Goal: Complete application form

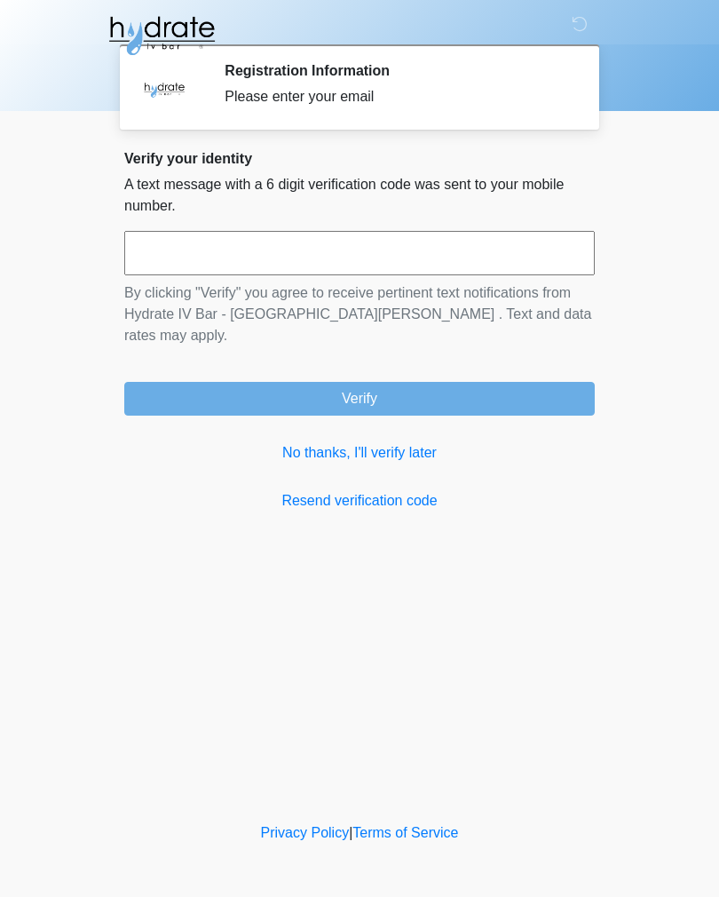
click at [530, 252] on input "text" at bounding box center [359, 253] width 471 height 44
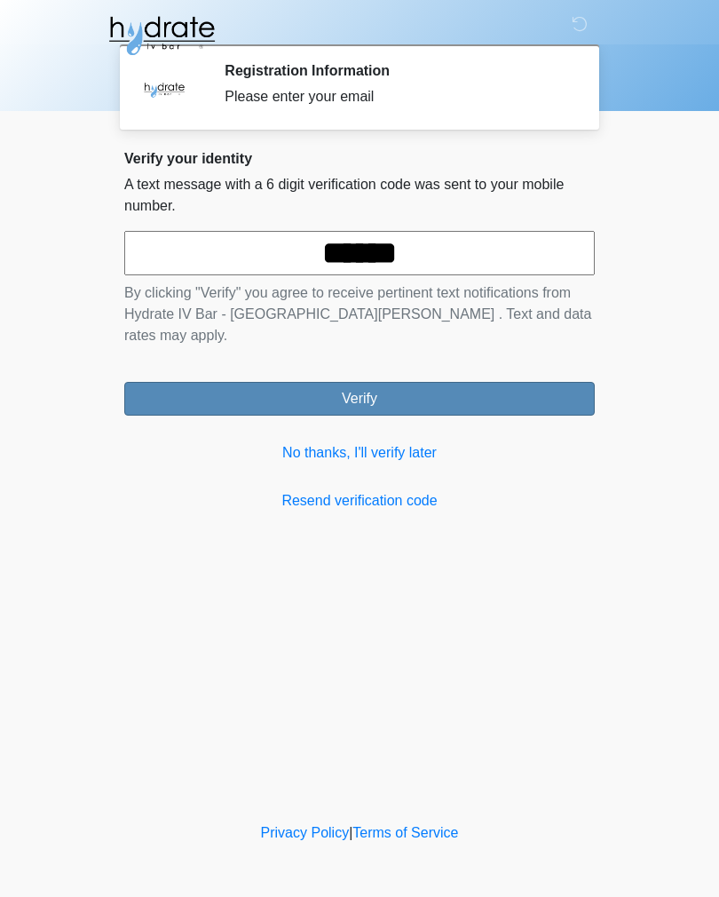
type input "******"
click at [509, 384] on button "Verify" at bounding box center [359, 399] width 471 height 34
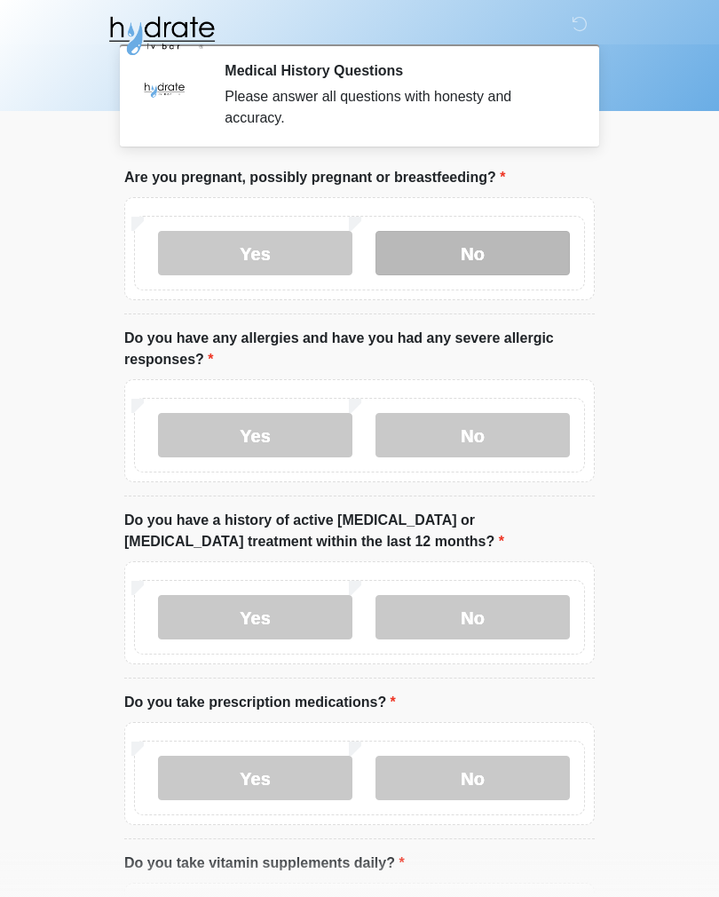
click at [482, 272] on label "No" at bounding box center [473, 253] width 194 height 44
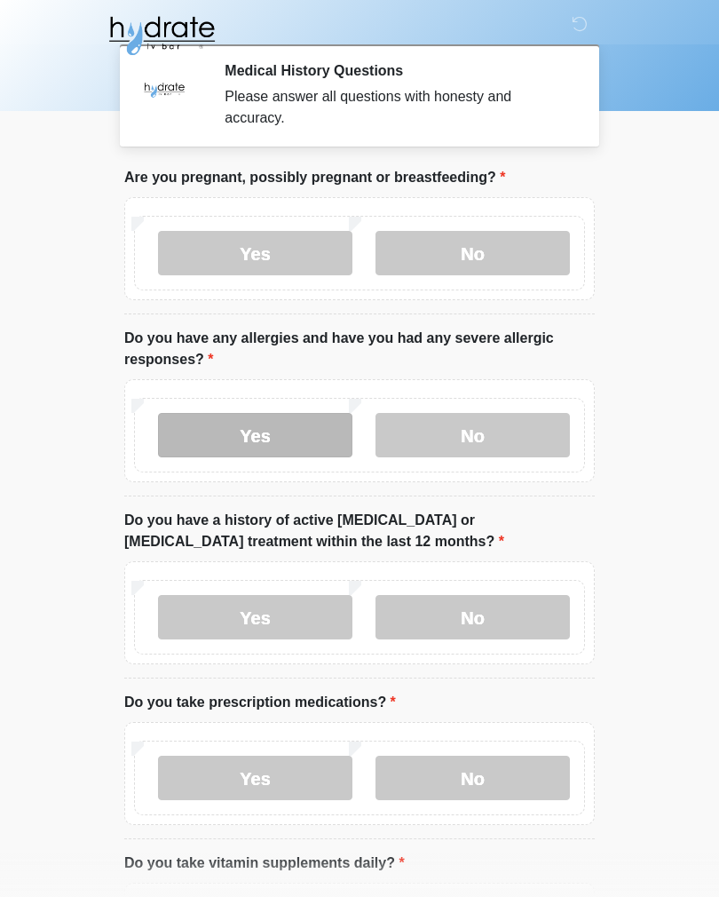
click at [305, 443] on label "Yes" at bounding box center [255, 435] width 194 height 44
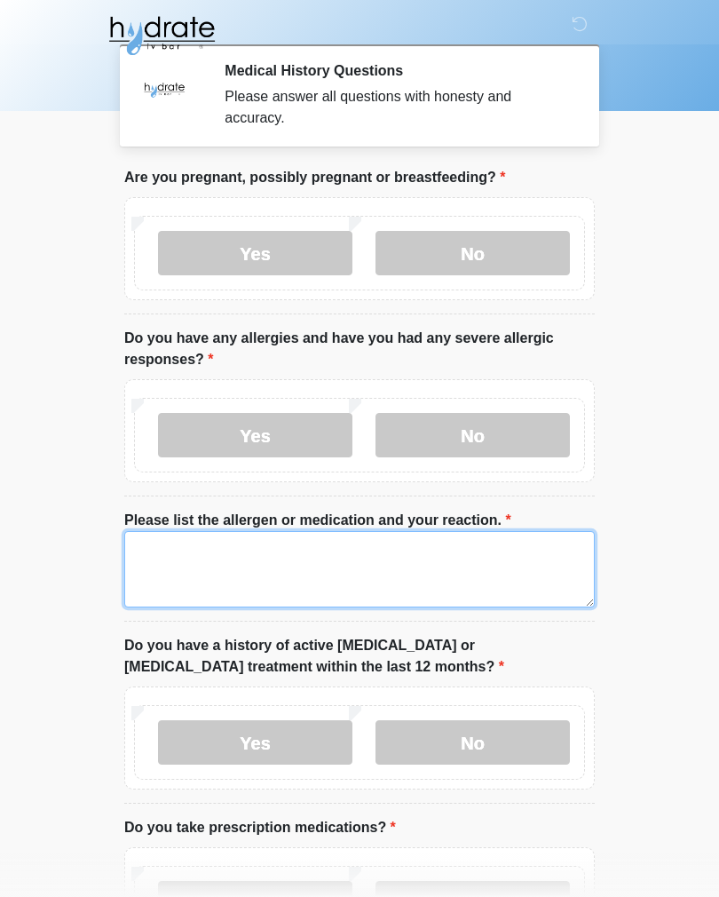
click at [438, 552] on textarea "Please list the allergen or medication and your reaction." at bounding box center [359, 569] width 471 height 76
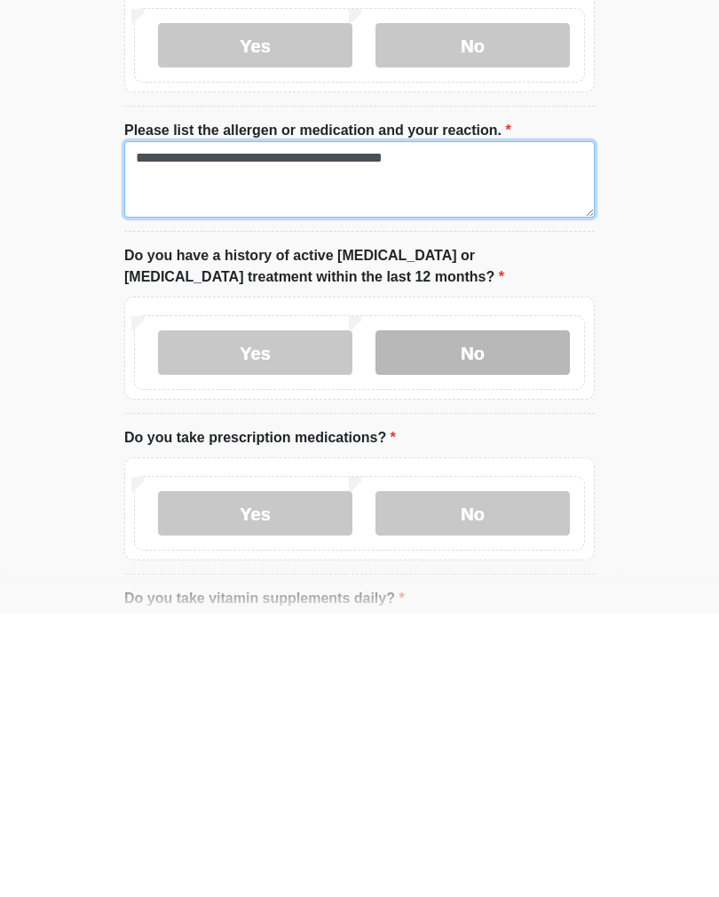
type textarea "**********"
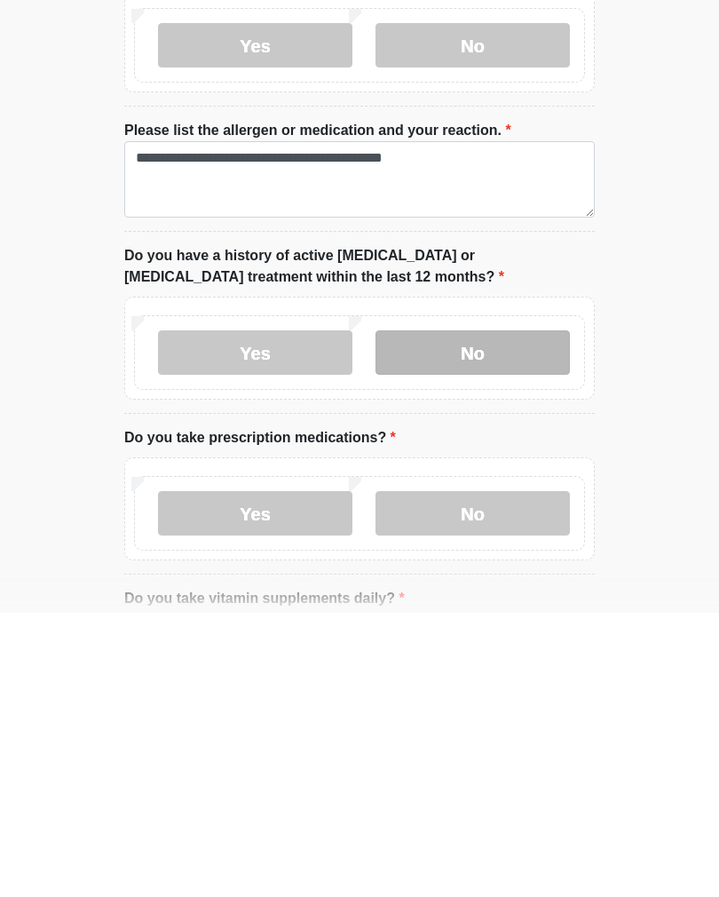
click at [526, 614] on label "No" at bounding box center [473, 636] width 194 height 44
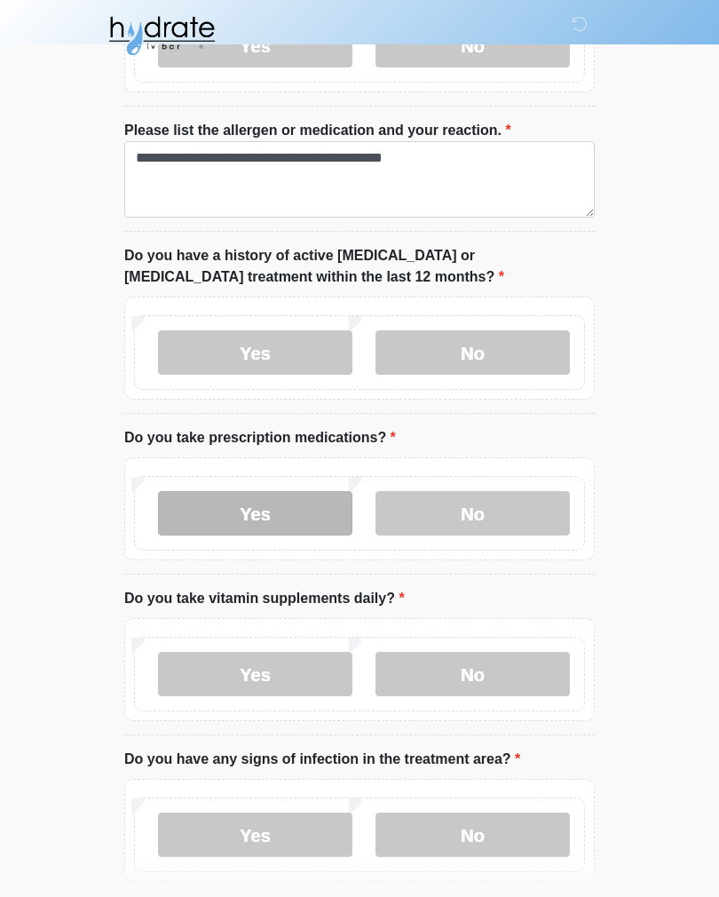
click at [279, 504] on label "Yes" at bounding box center [255, 513] width 194 height 44
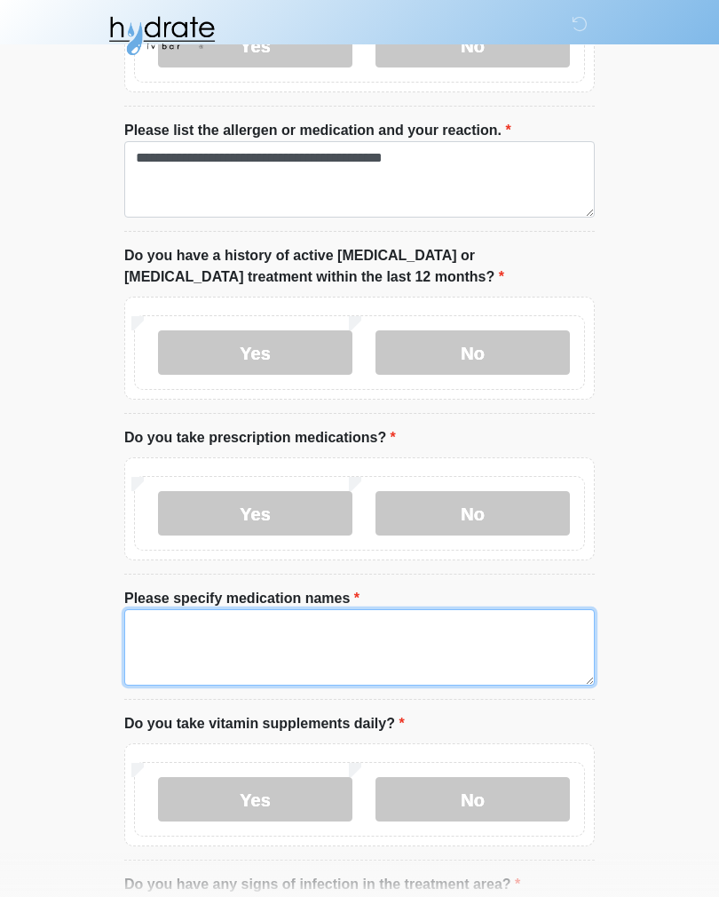
click at [477, 622] on textarea "Please specify medication names" at bounding box center [359, 647] width 471 height 76
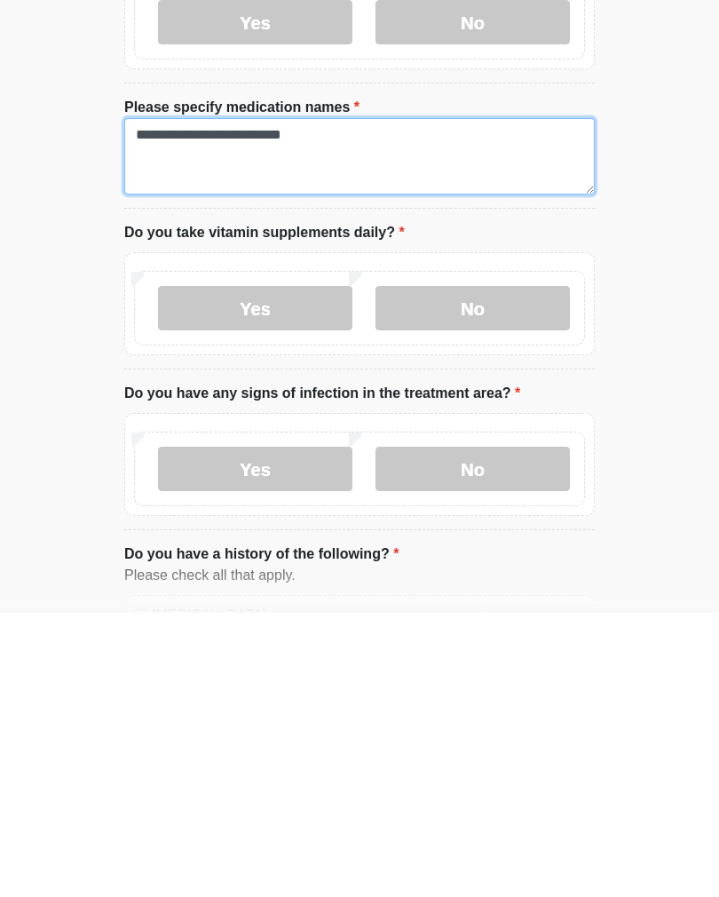
scroll to position [600, 0]
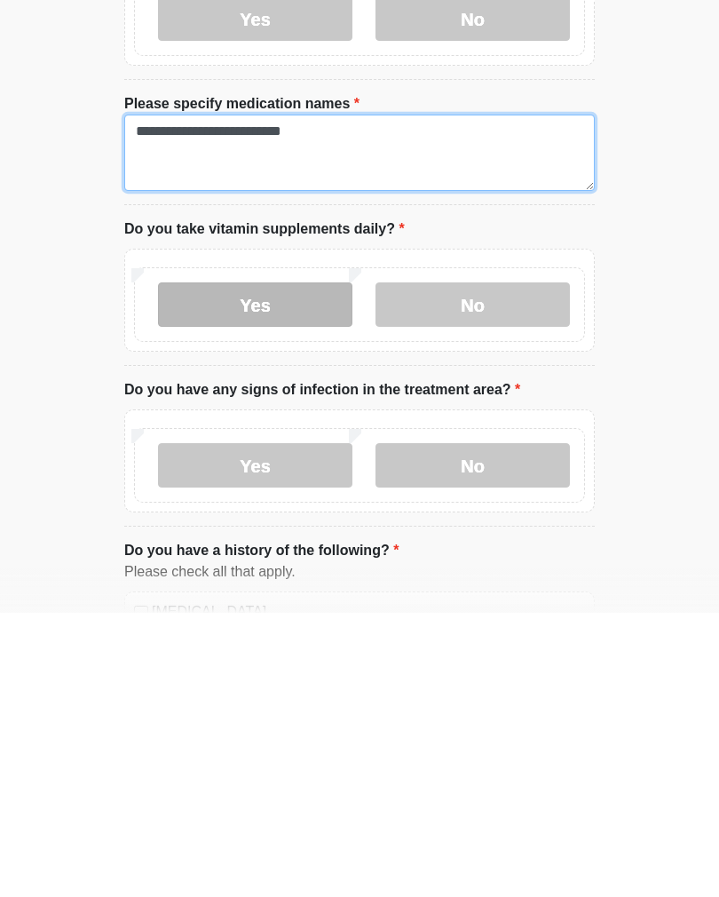
type textarea "**********"
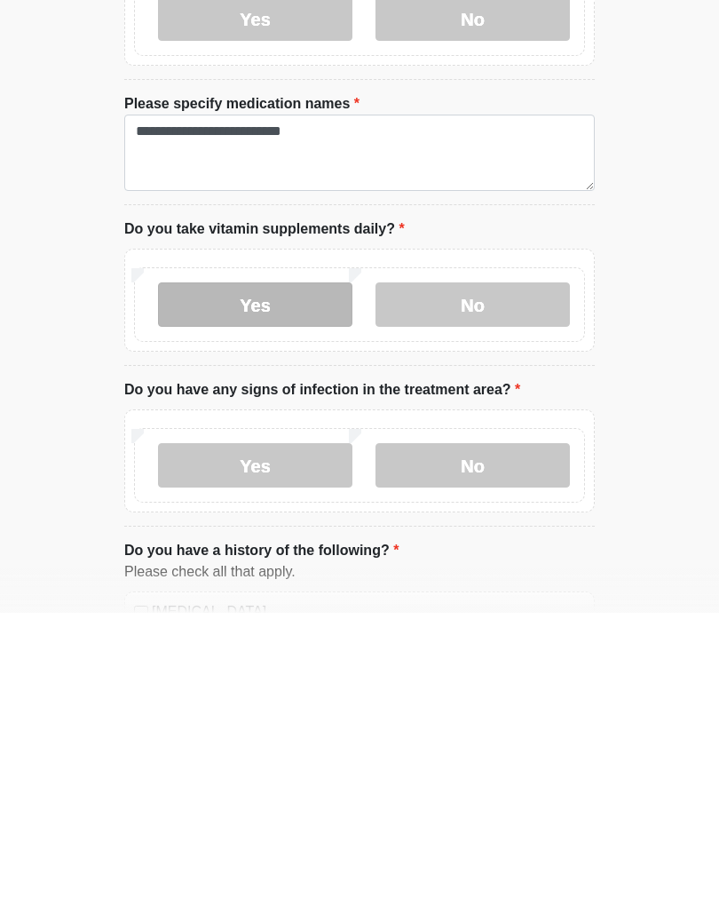
click at [297, 566] on label "Yes" at bounding box center [255, 588] width 194 height 44
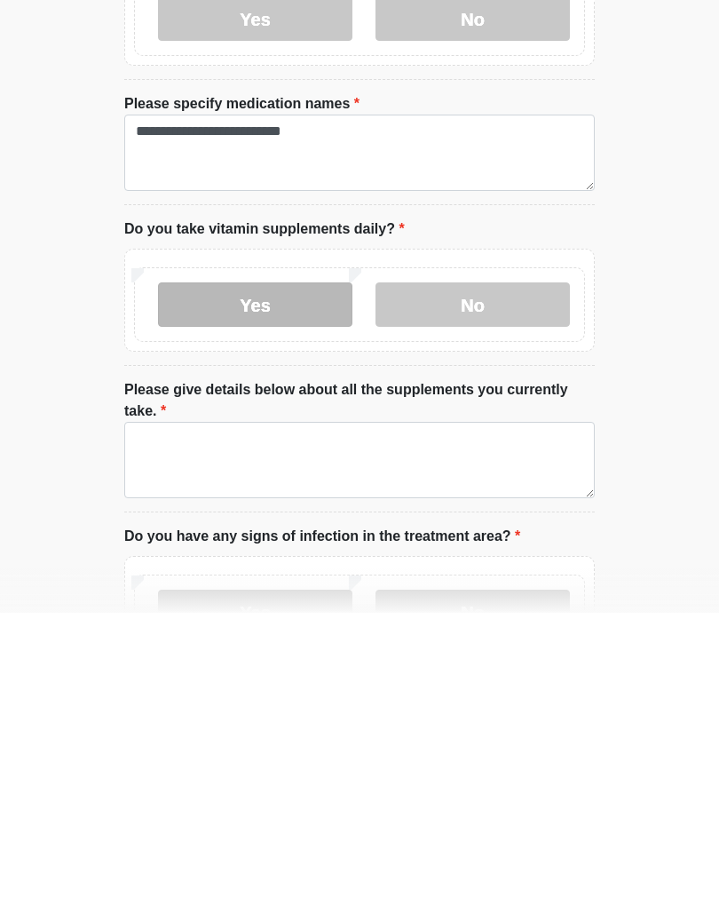
scroll to position [885, 0]
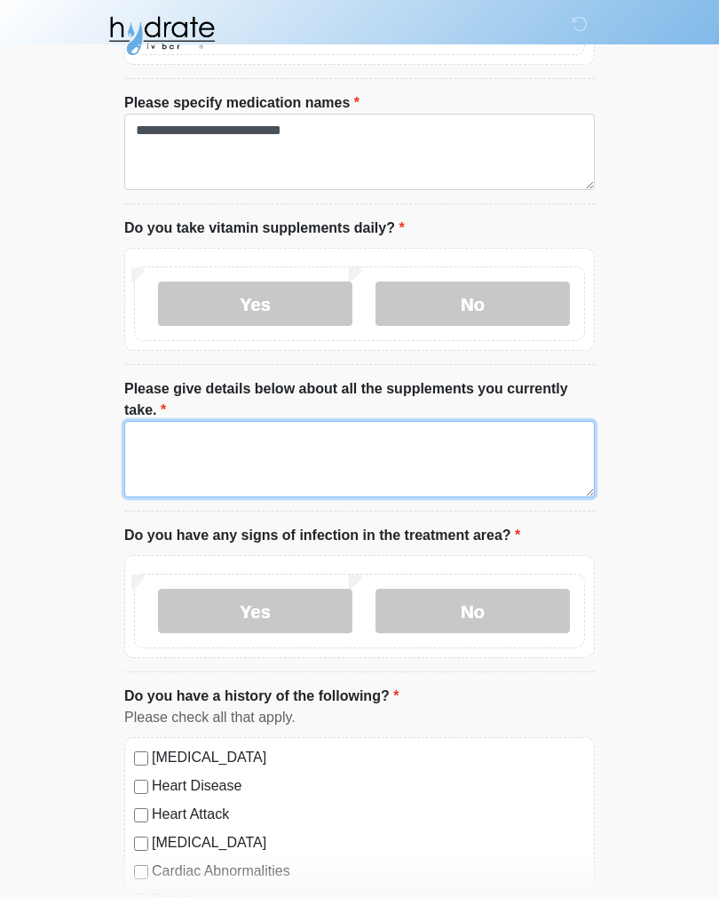
click at [510, 460] on textarea "Please give details below about all the supplements you currently take." at bounding box center [359, 459] width 471 height 76
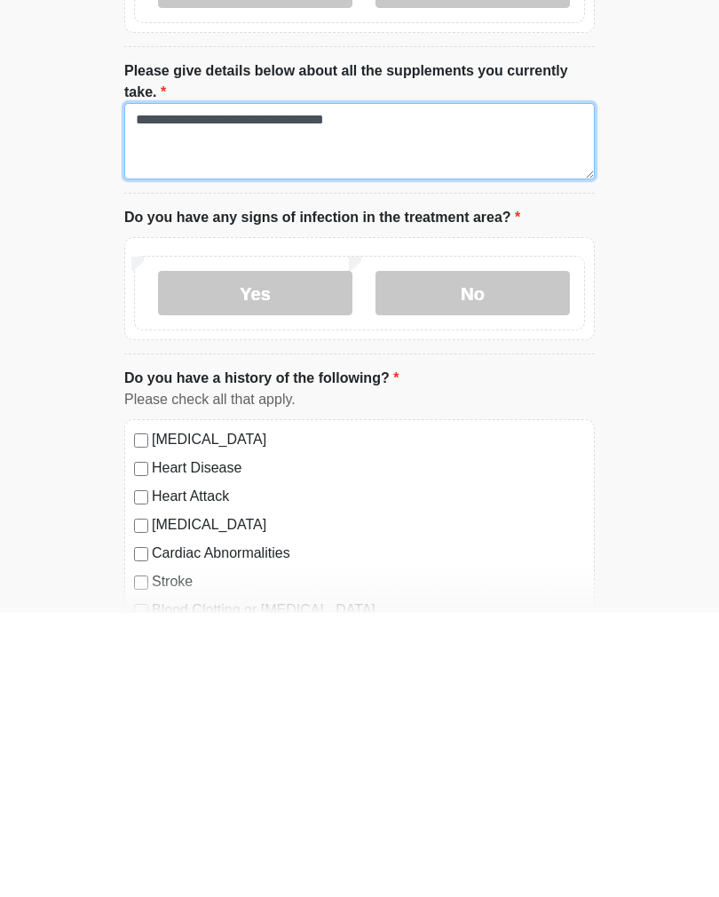
scroll to position [922, 0]
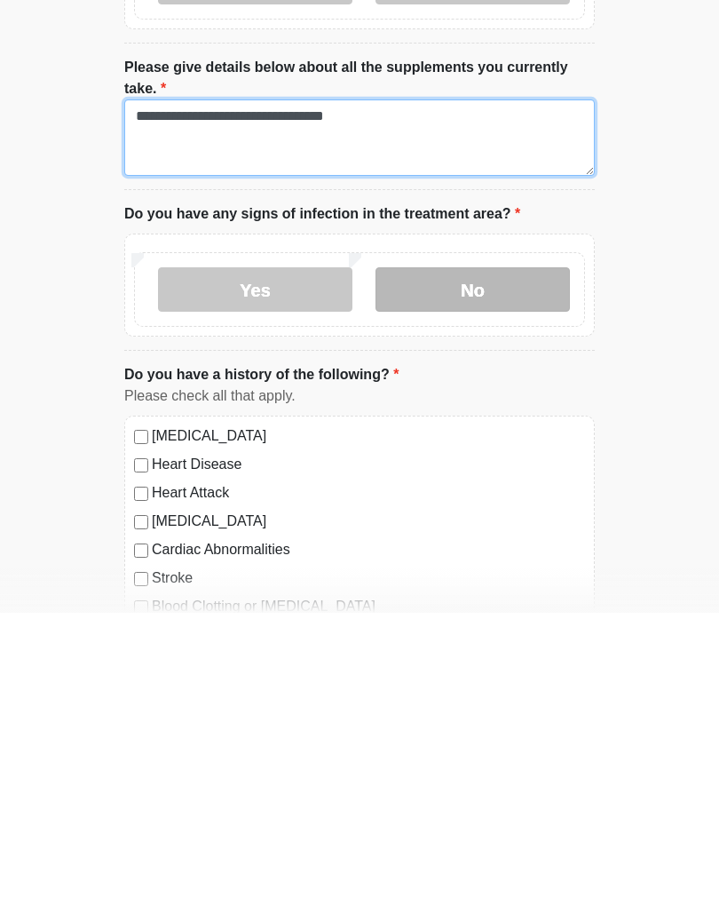
type textarea "**********"
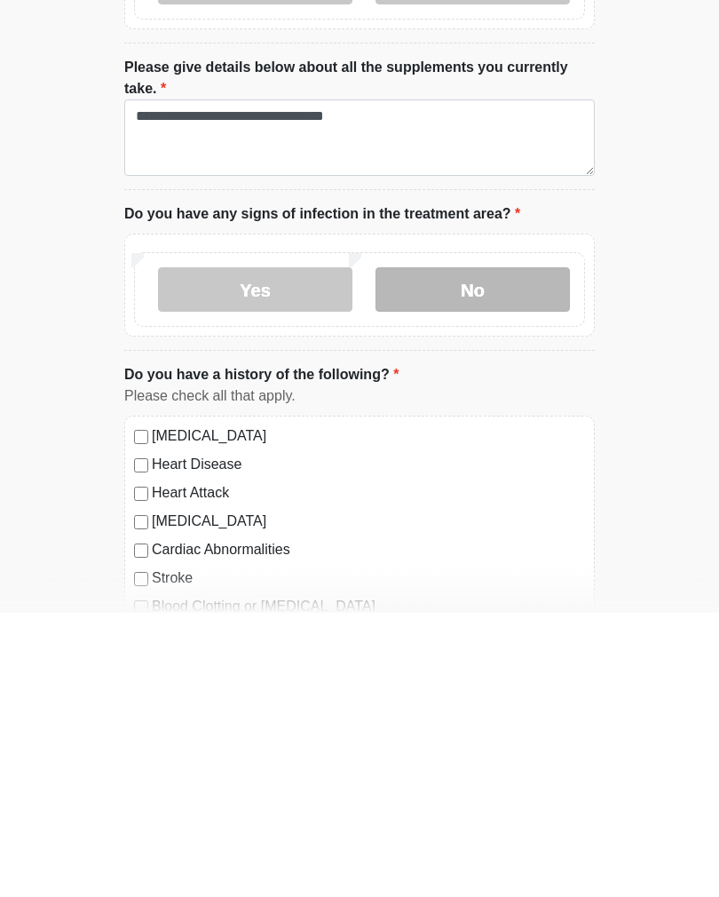
click at [532, 551] on label "No" at bounding box center [473, 573] width 194 height 44
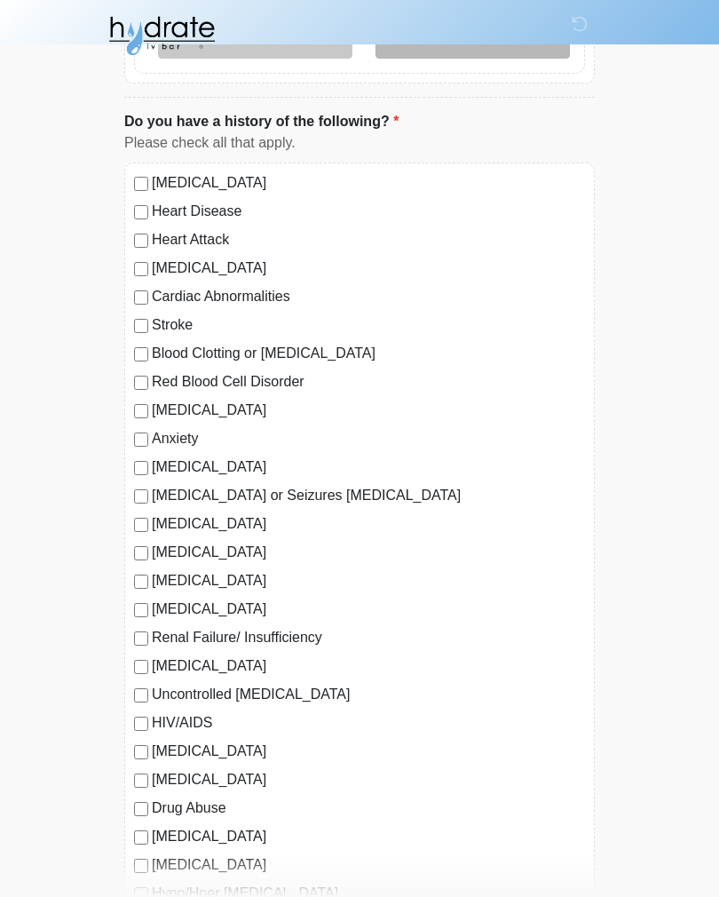
scroll to position [1540, 0]
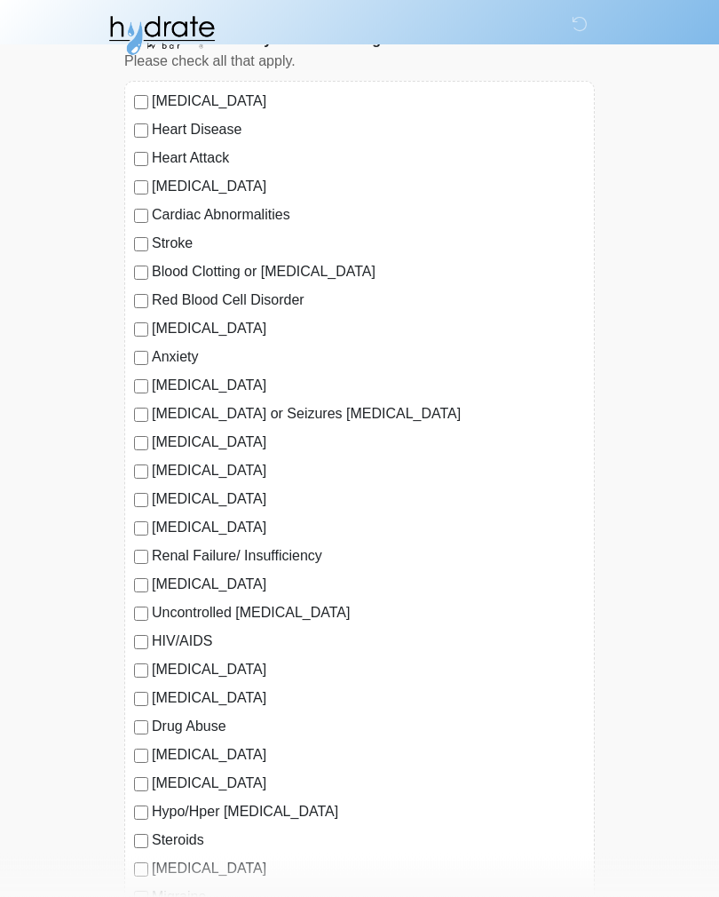
click at [153, 347] on label "Anxiety" at bounding box center [368, 357] width 433 height 21
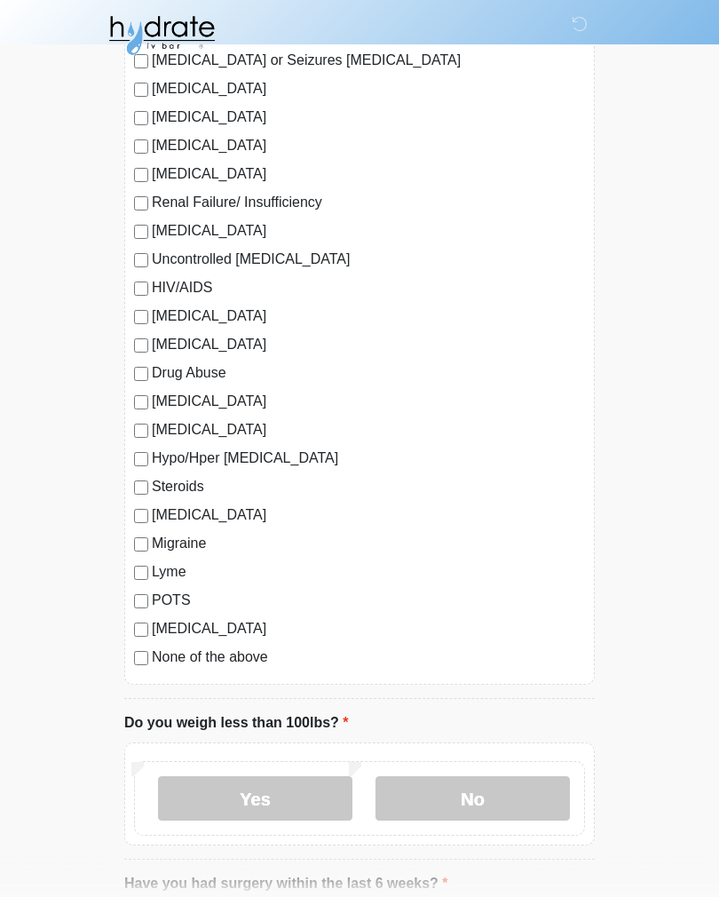
scroll to position [1898, 0]
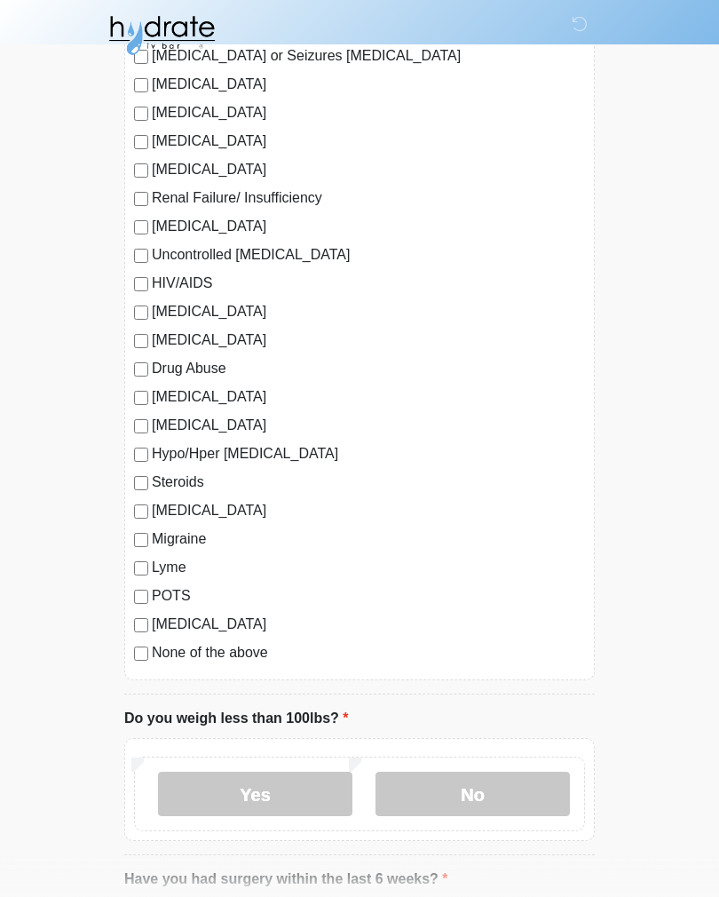
click at [190, 510] on label "COVID 19" at bounding box center [368, 511] width 433 height 21
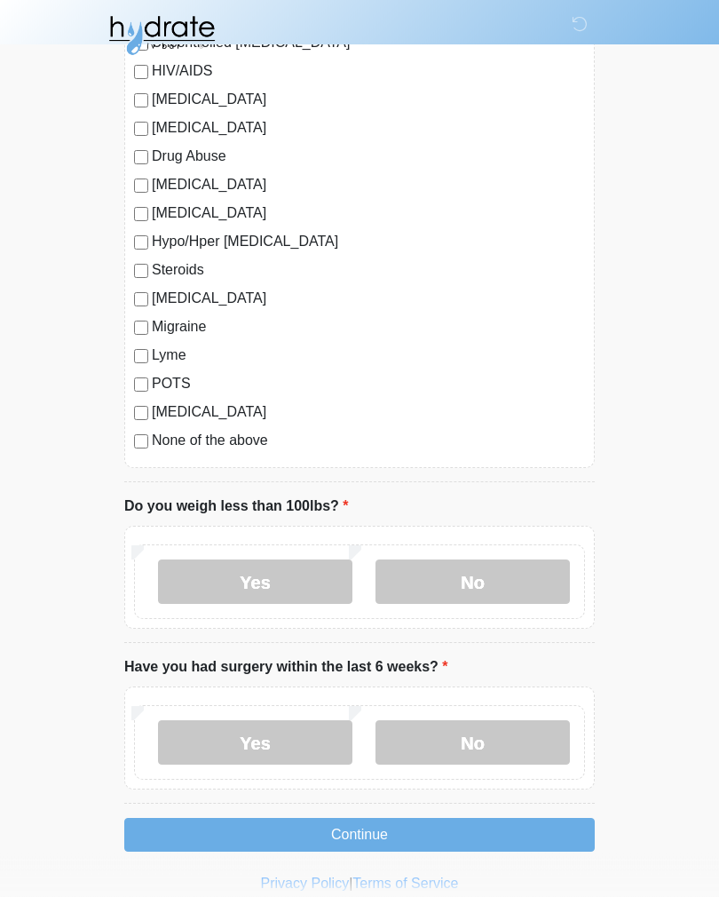
scroll to position [2119, 0]
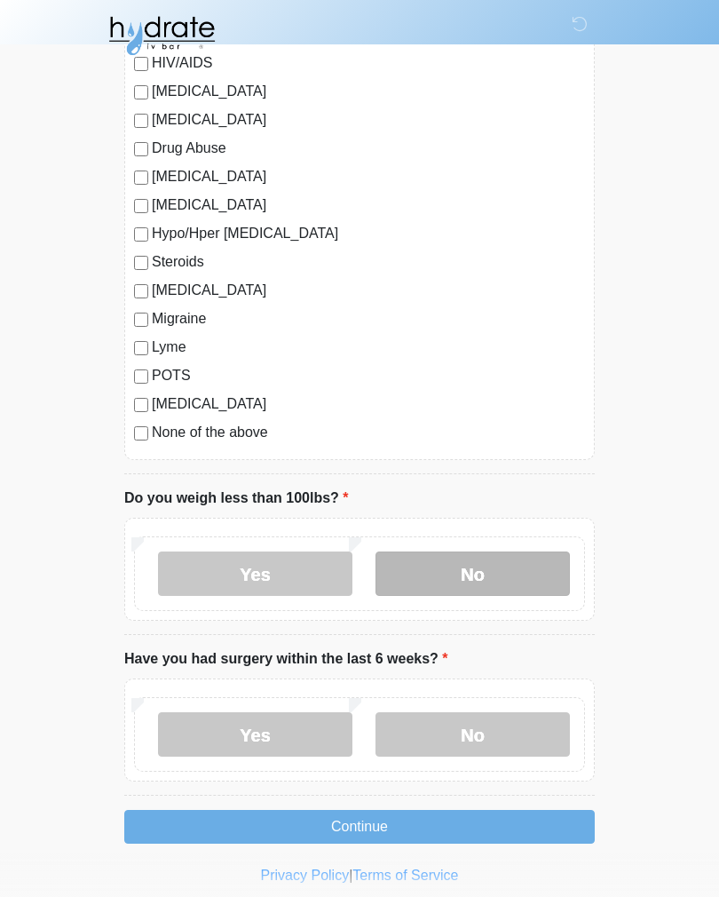
click at [535, 572] on label "No" at bounding box center [473, 573] width 194 height 44
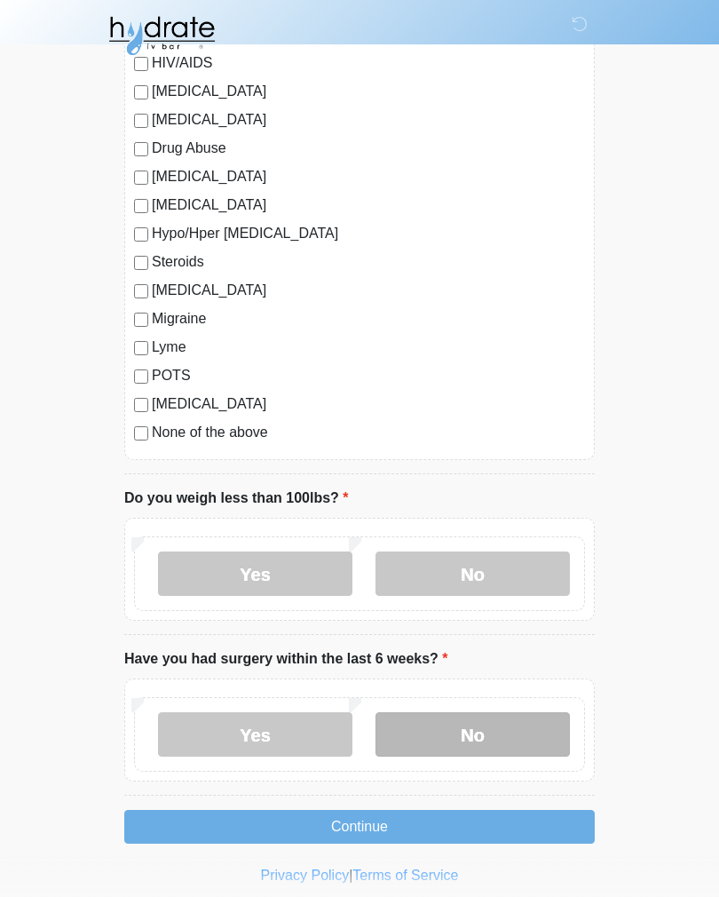
click at [542, 730] on label "No" at bounding box center [473, 734] width 194 height 44
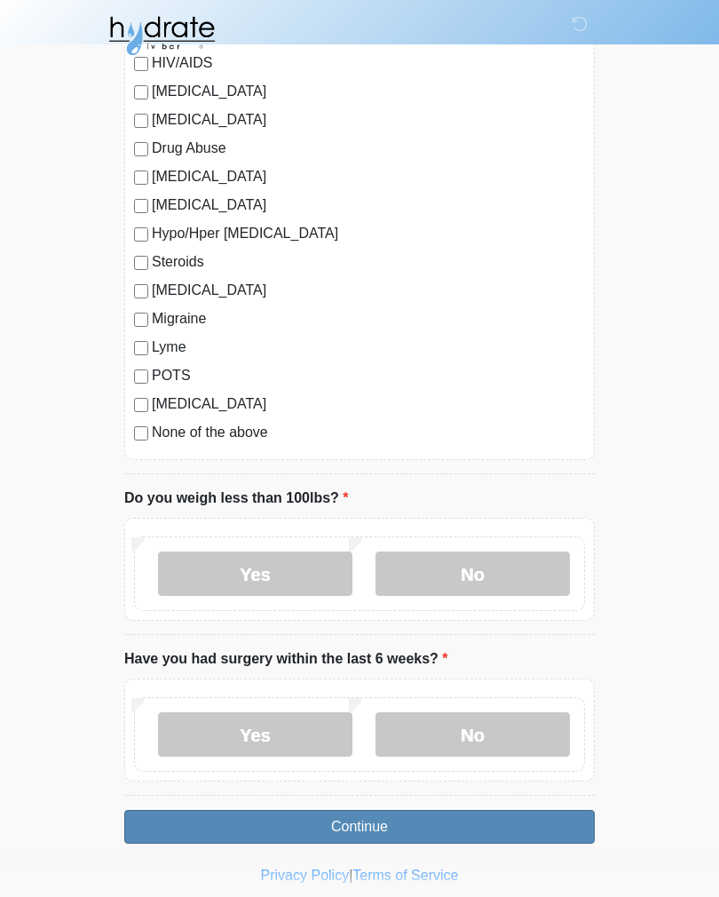
click at [550, 828] on button "Continue" at bounding box center [359, 827] width 471 height 34
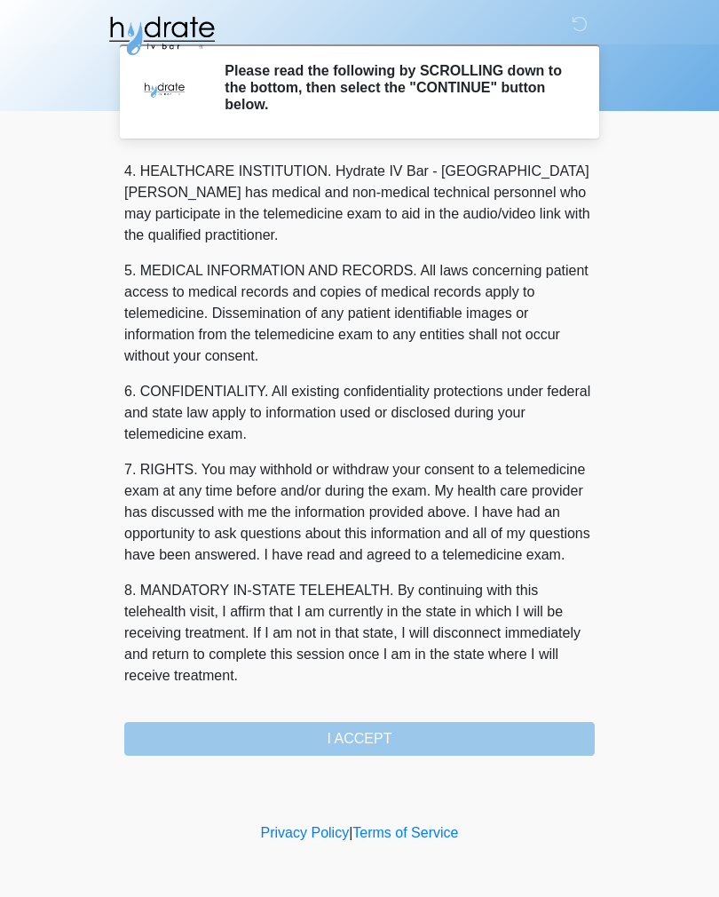
scroll to position [510, 0]
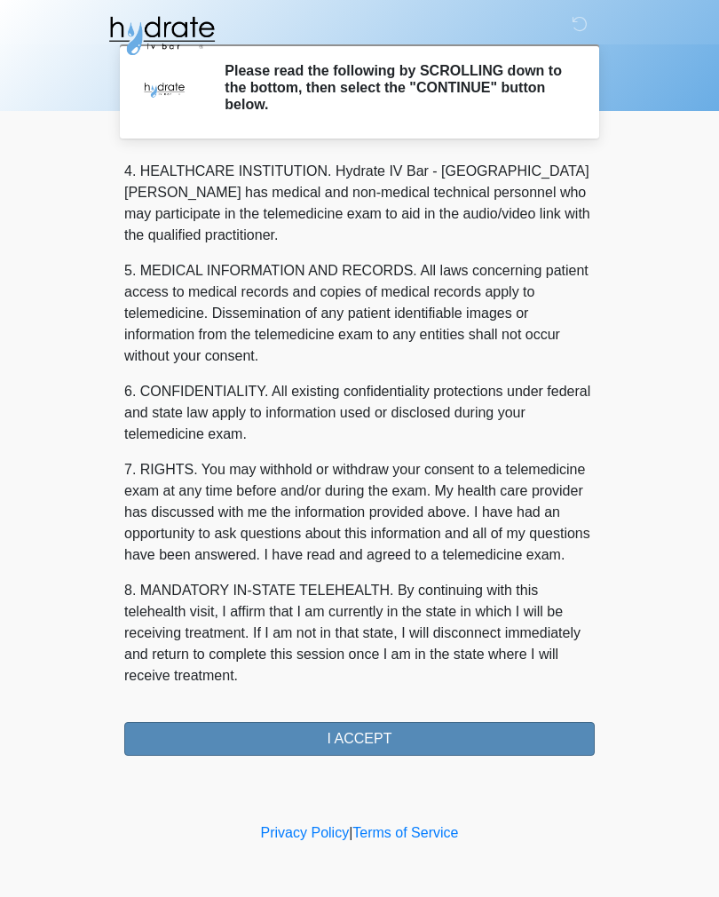
click at [516, 750] on button "I ACCEPT" at bounding box center [359, 739] width 471 height 34
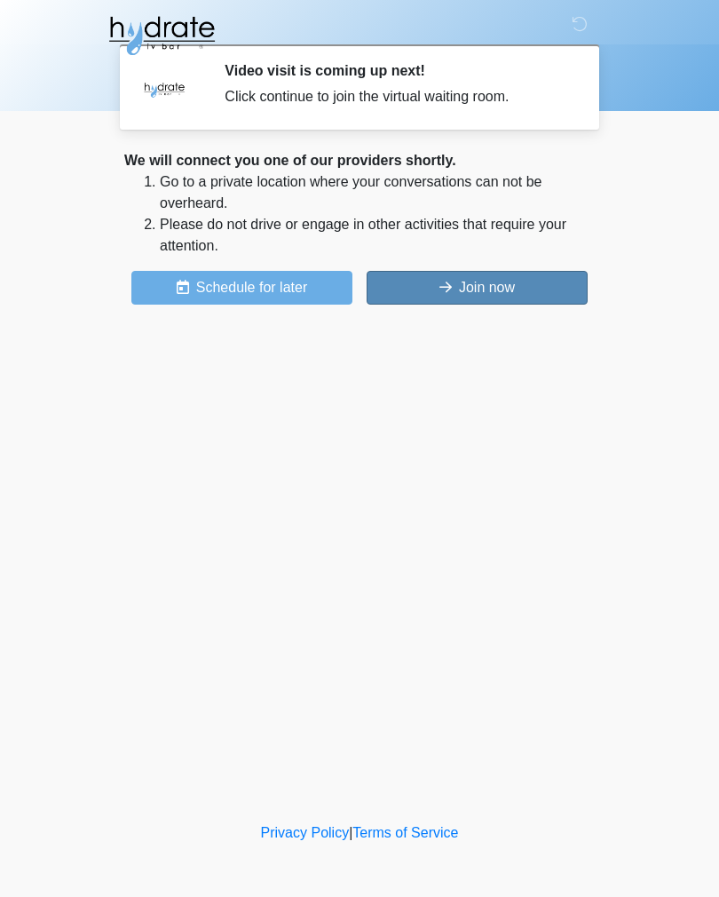
click at [476, 278] on button "Join now" at bounding box center [477, 288] width 221 height 34
